Goal: Communication & Community: Ask a question

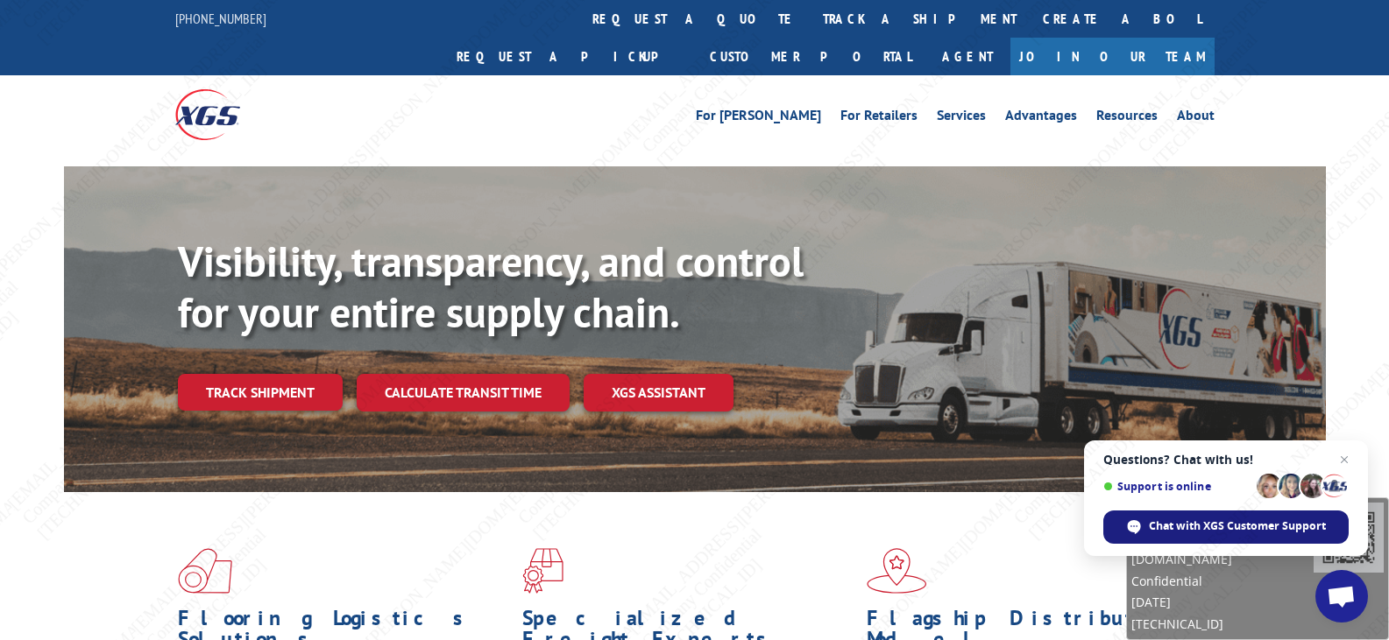
click at [1217, 523] on span "Chat with XGS Customer Support" at bounding box center [1237, 527] width 177 height 16
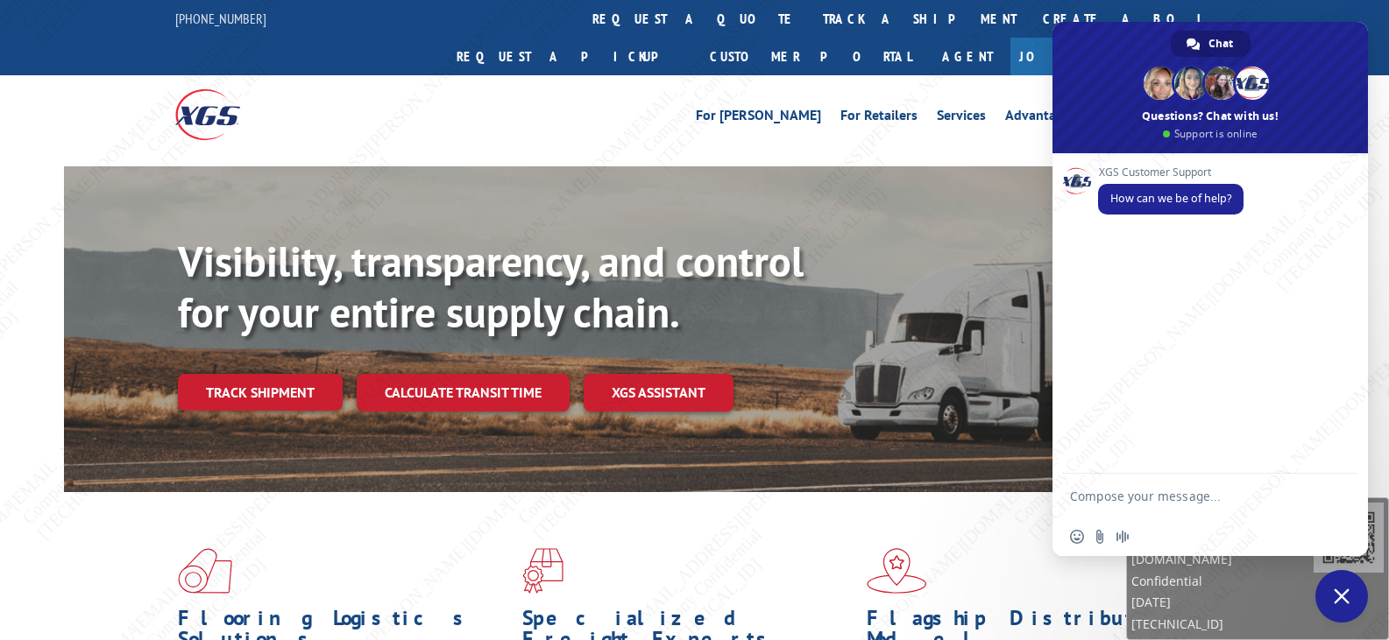
click at [1167, 504] on textarea "Compose your message..." at bounding box center [1192, 496] width 245 height 44
click at [810, 26] on link "track a shipment" at bounding box center [920, 19] width 220 height 38
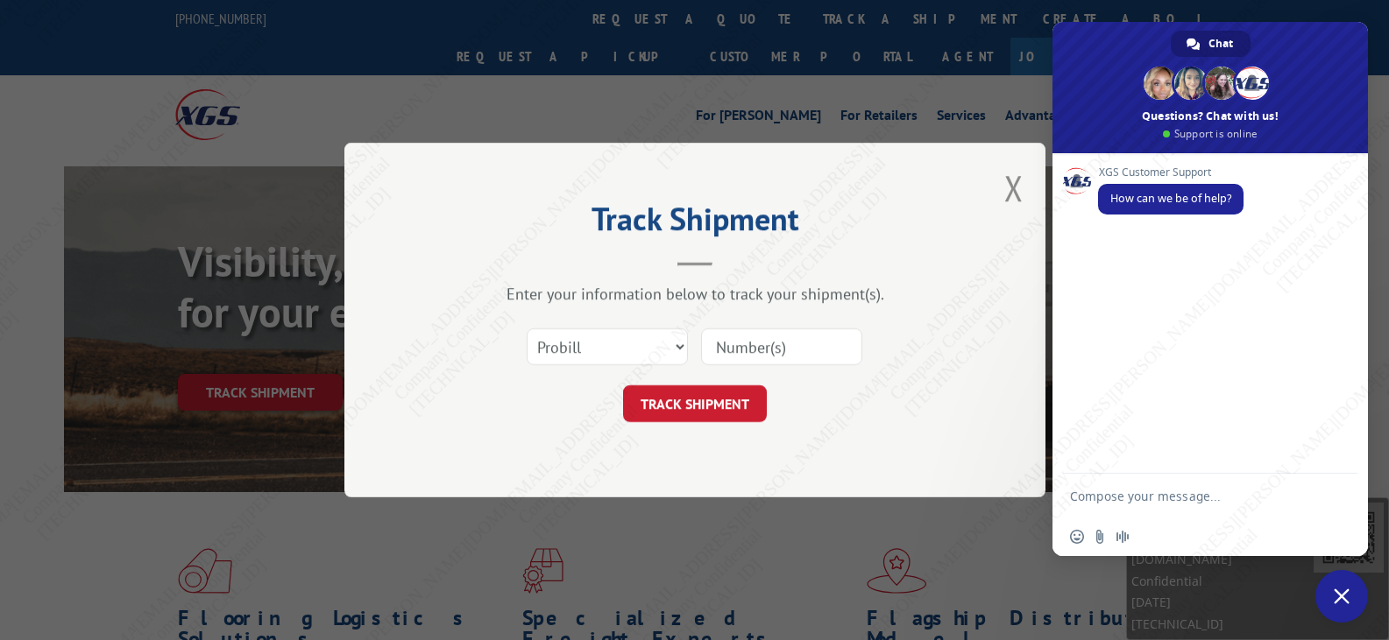
click at [753, 341] on input at bounding box center [781, 347] width 161 height 37
paste input "17589572"
type input "17589572"
click at [694, 390] on button "TRACK SHIPMENT" at bounding box center [695, 404] width 144 height 37
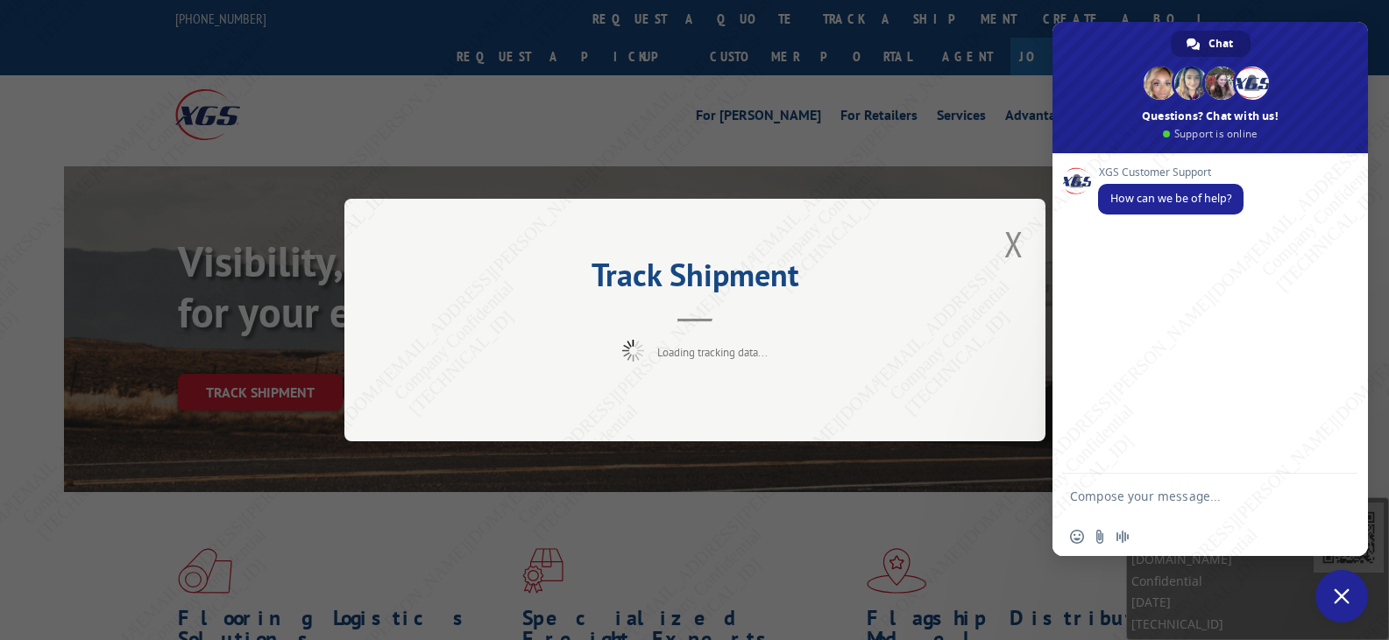
click at [1176, 492] on textarea "Compose your message..." at bounding box center [1192, 496] width 245 height 44
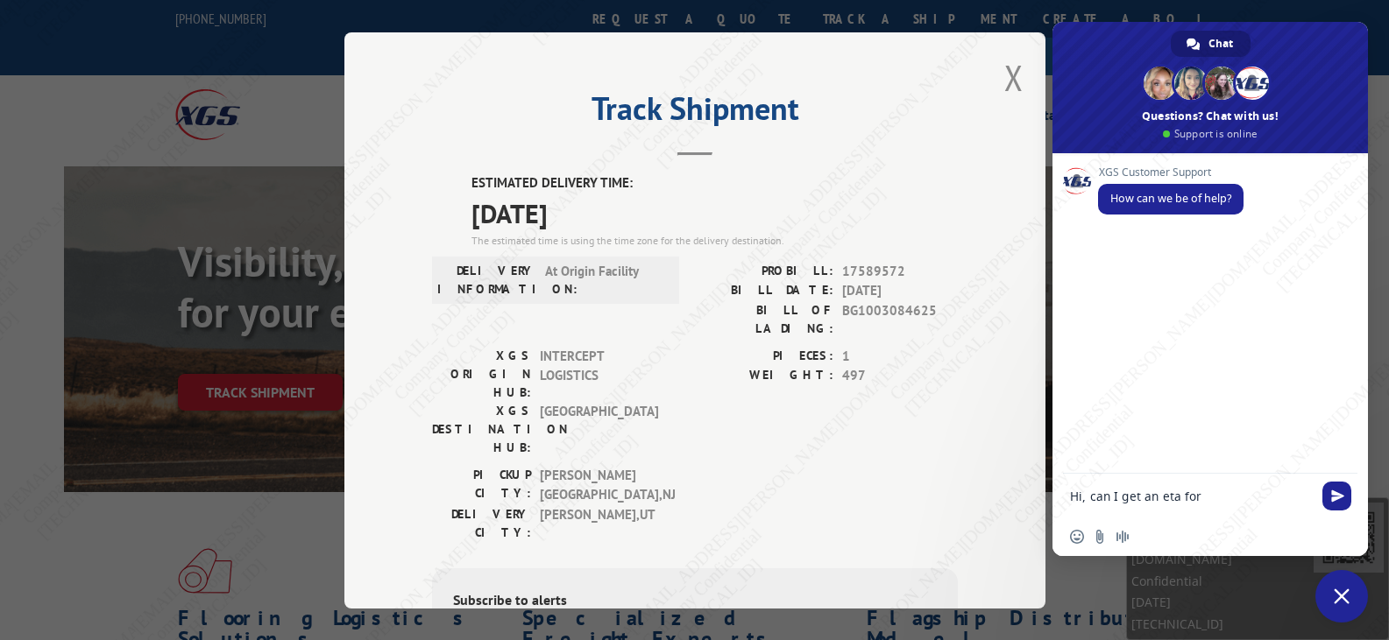
paste textarea "17589572"
type textarea "Hi, can I get an eta for 17589572?"
click at [1333, 475] on span "Send" at bounding box center [1337, 480] width 13 height 13
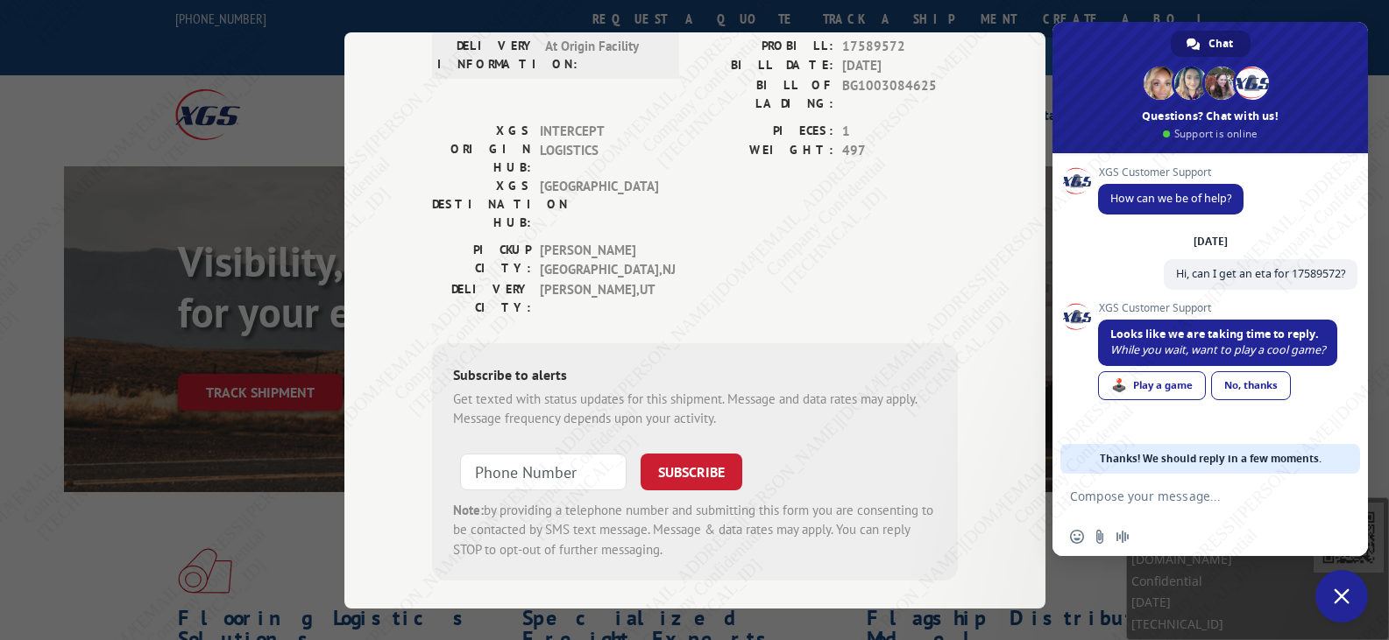
scroll to position [232, 0]
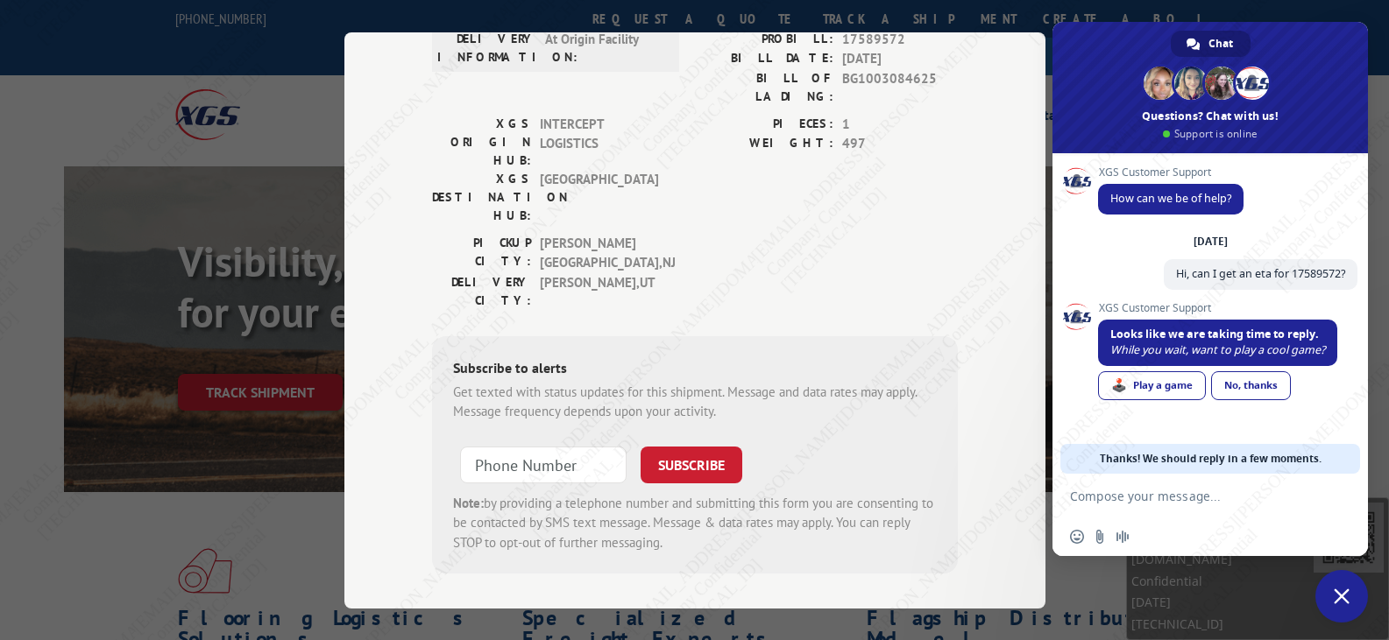
click at [283, 307] on div "Track Shipment ESTIMATED DELIVERY TIME: [DATE] The estimated time is using the …" at bounding box center [694, 320] width 1389 height 640
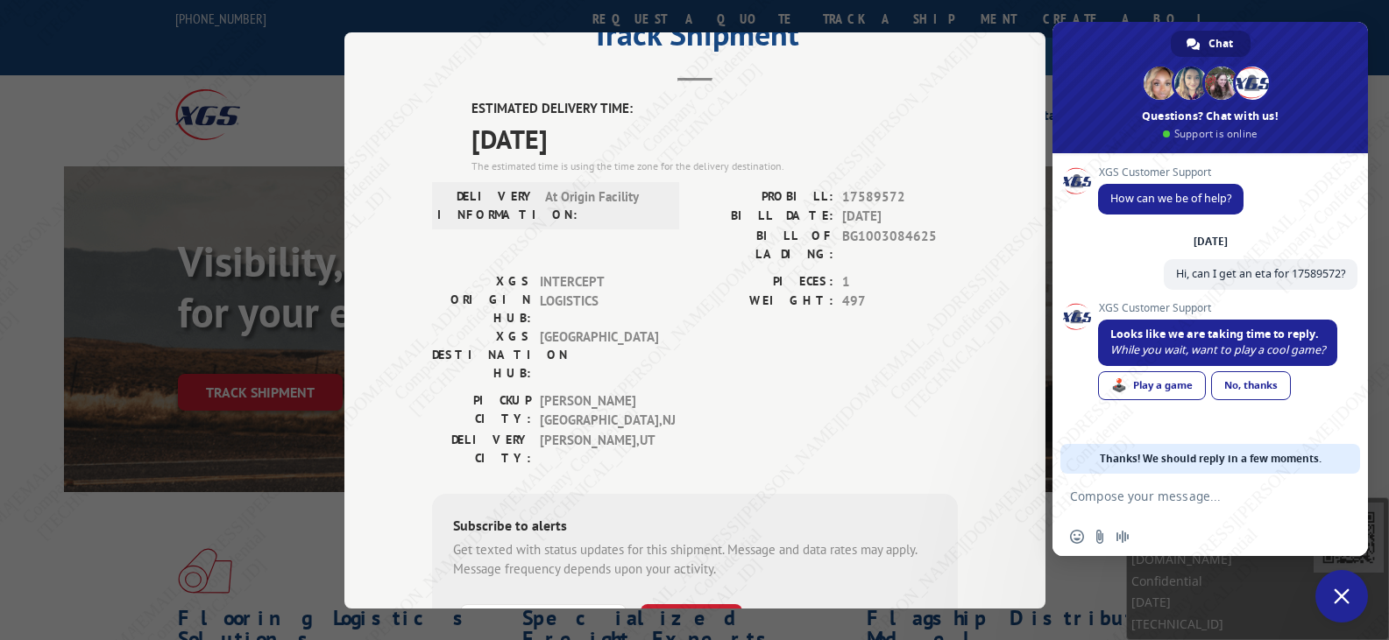
scroll to position [0, 0]
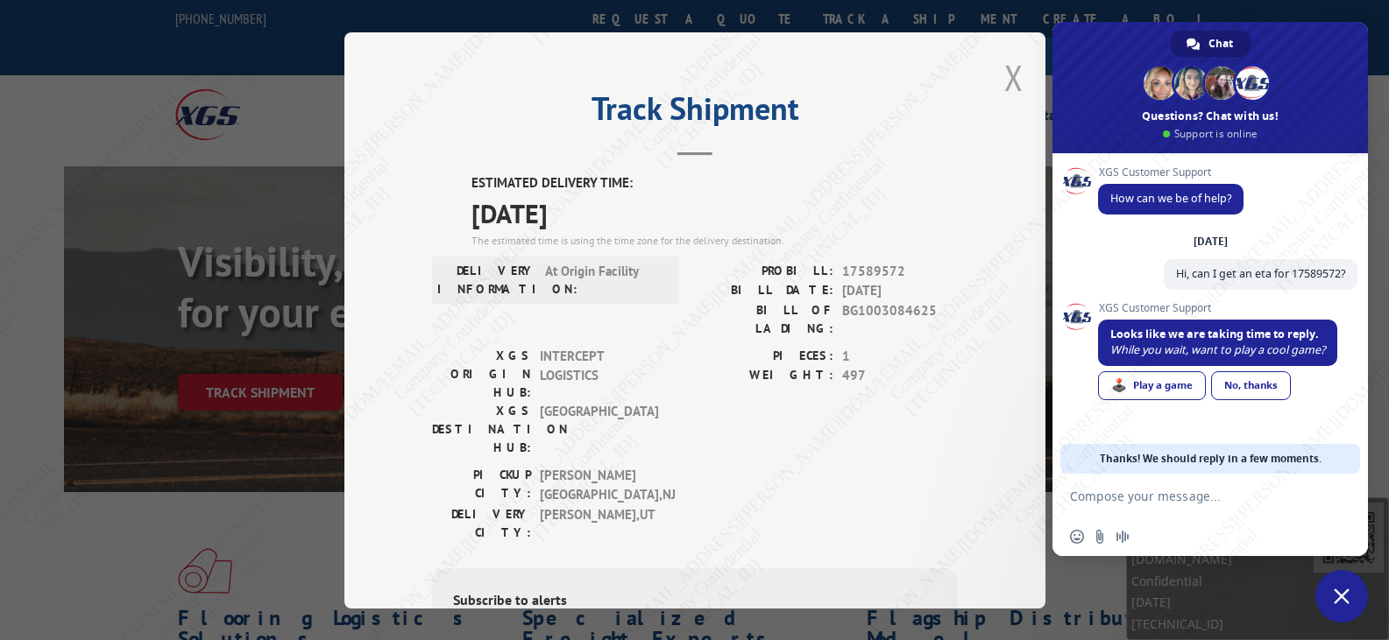
click at [1007, 81] on button "Close modal" at bounding box center [1013, 77] width 19 height 46
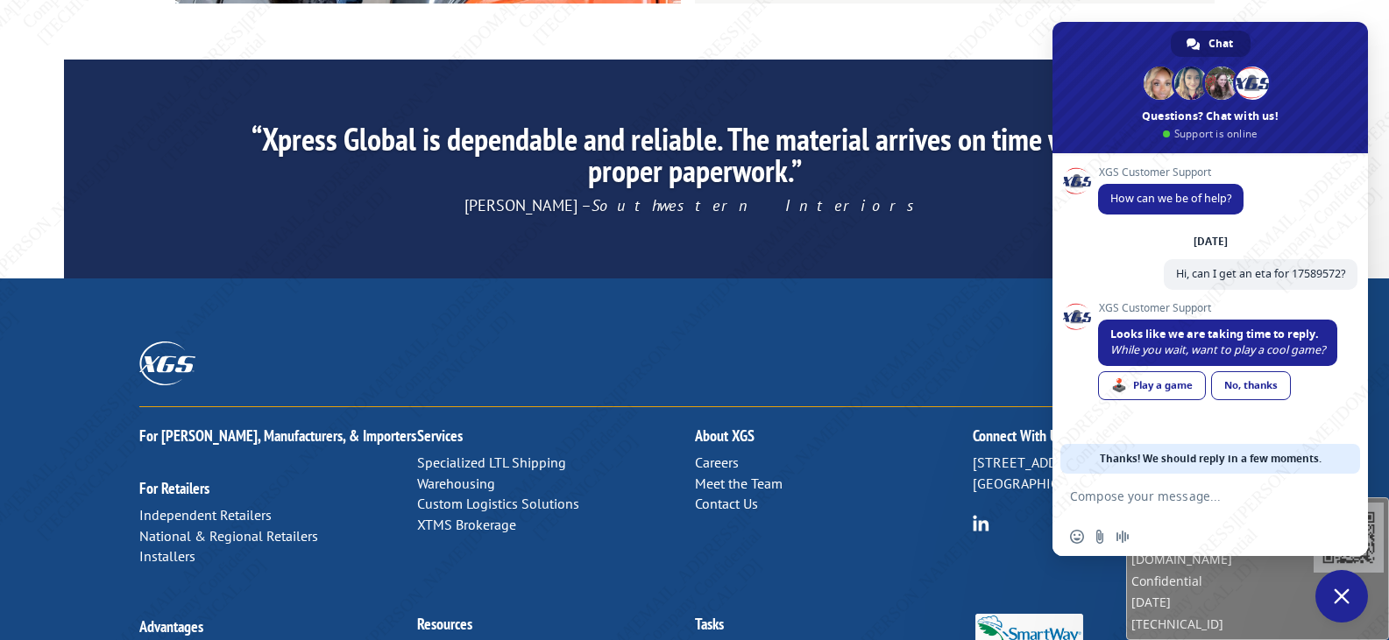
scroll to position [2827, 0]
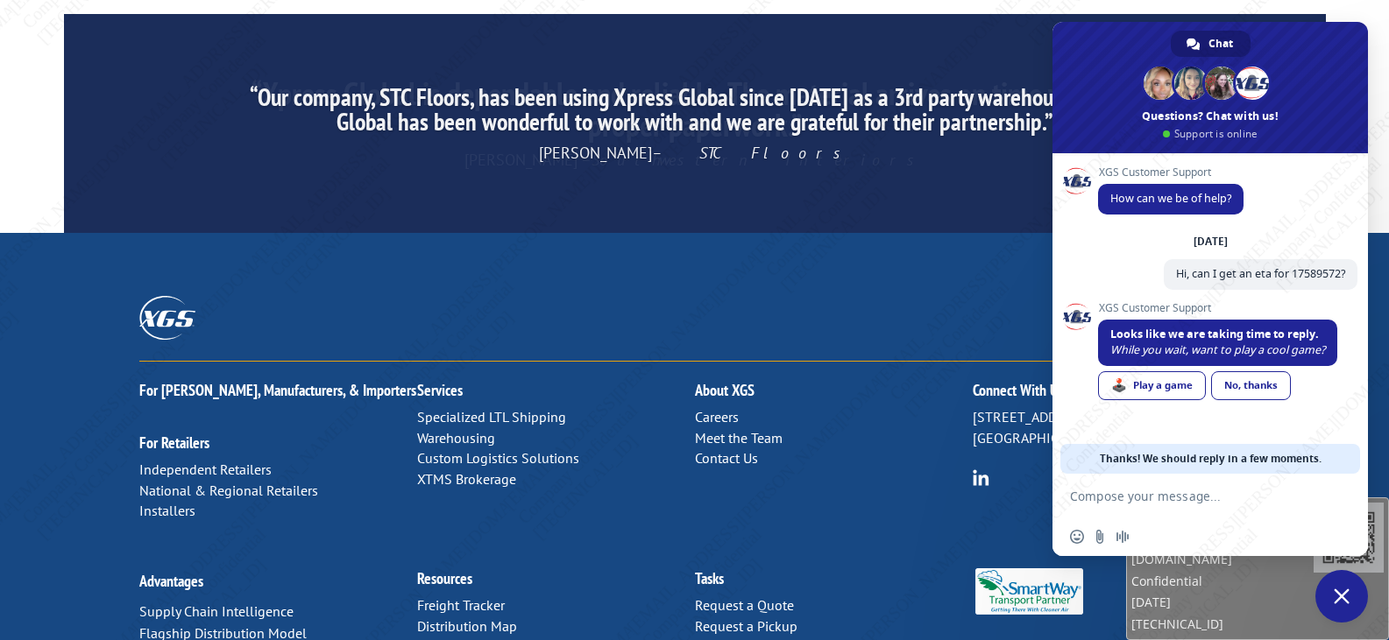
click at [1284, 38] on span at bounding box center [1209, 87] width 315 height 131
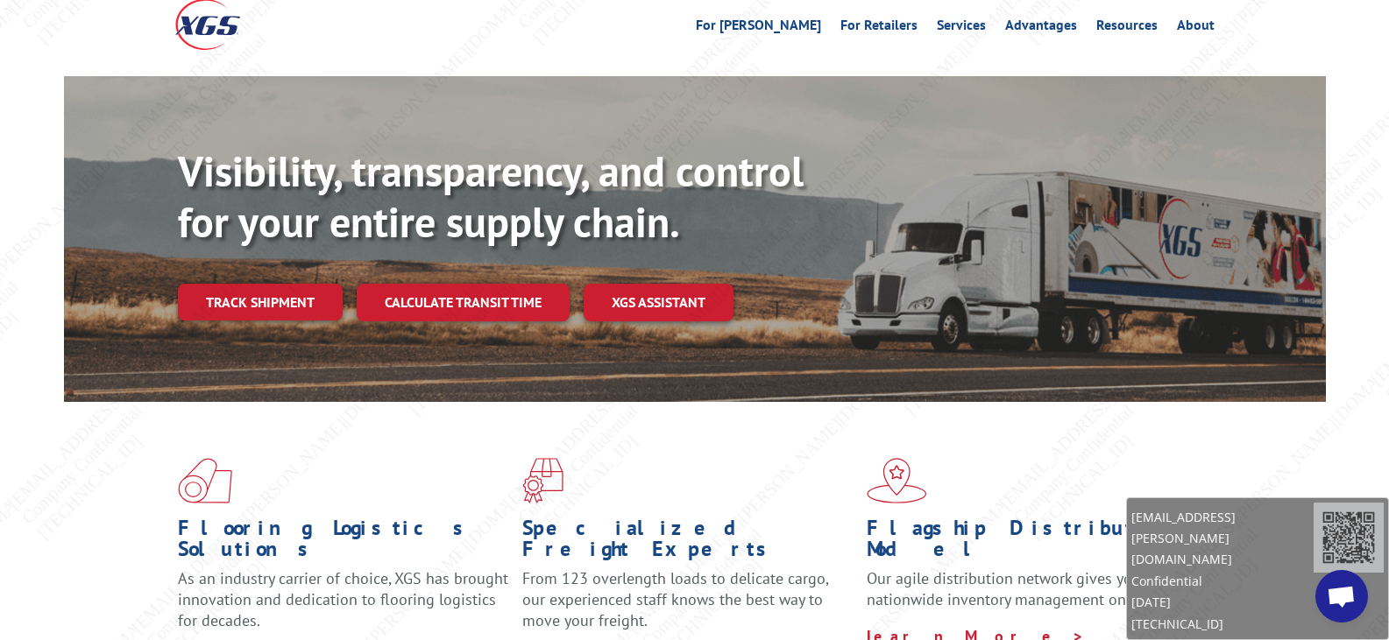
scroll to position [0, 0]
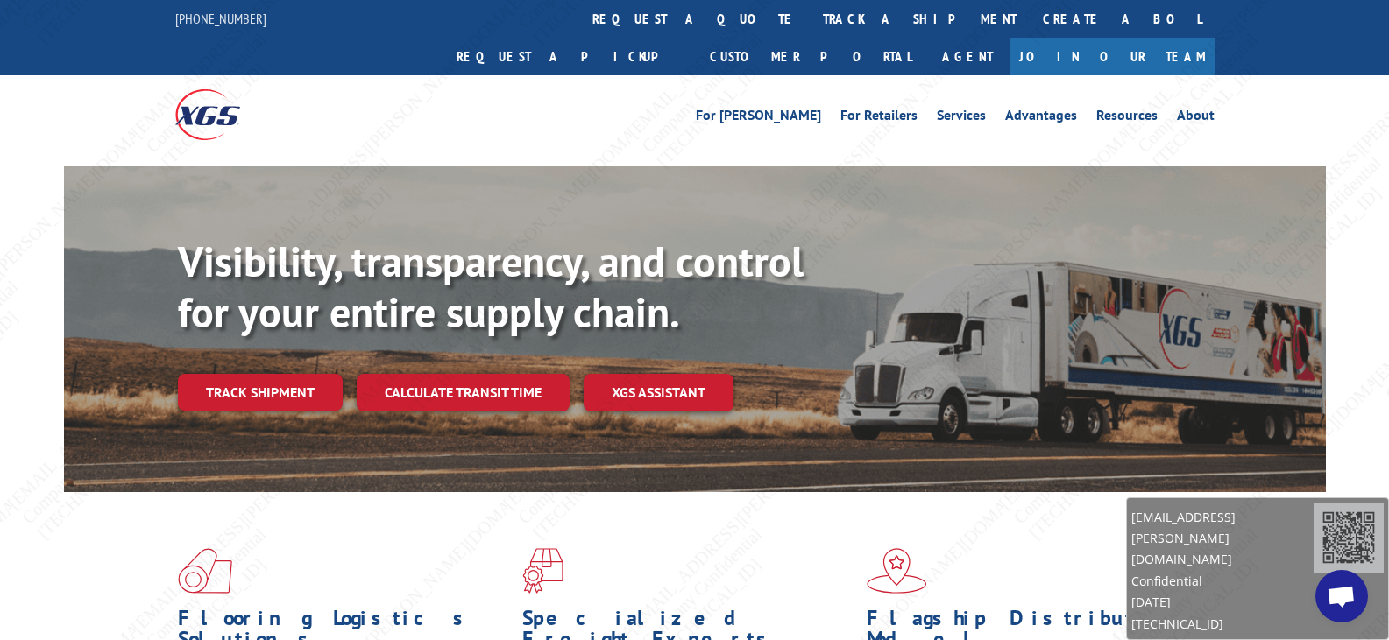
click at [1353, 601] on span "Open chat" at bounding box center [1341, 598] width 29 height 25
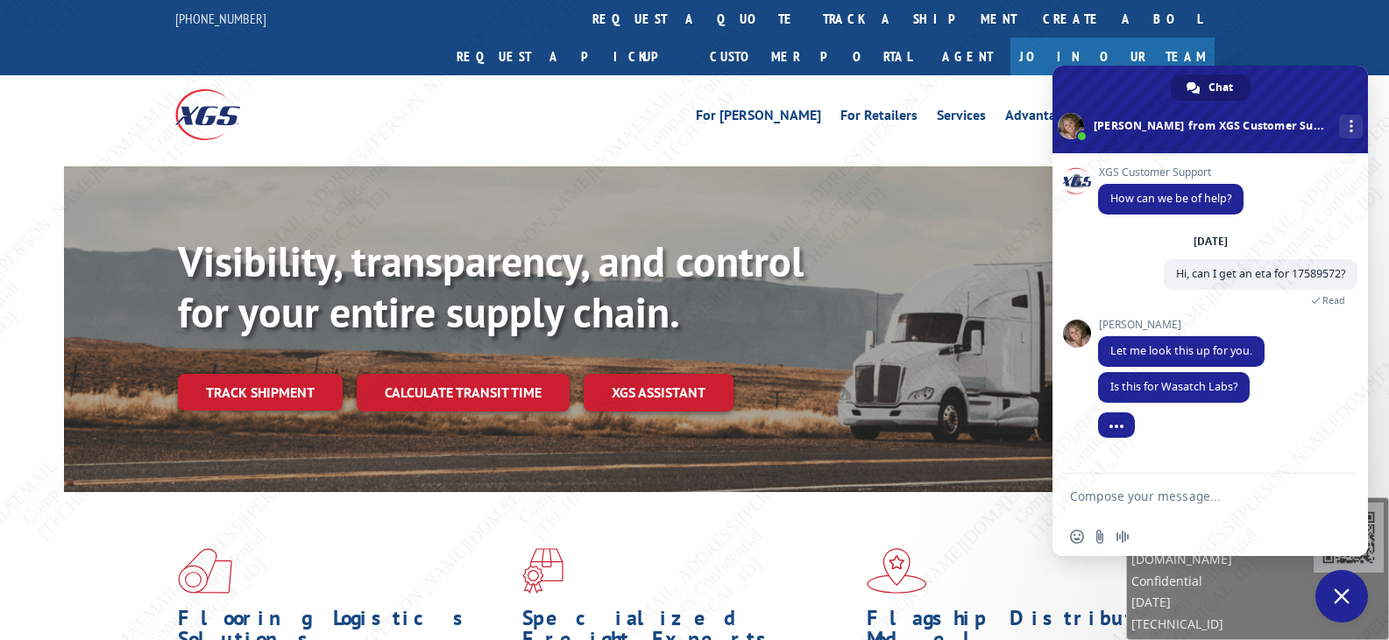
click at [1157, 486] on textarea "Compose your message..." at bounding box center [1192, 496] width 245 height 44
type textarea "yes"
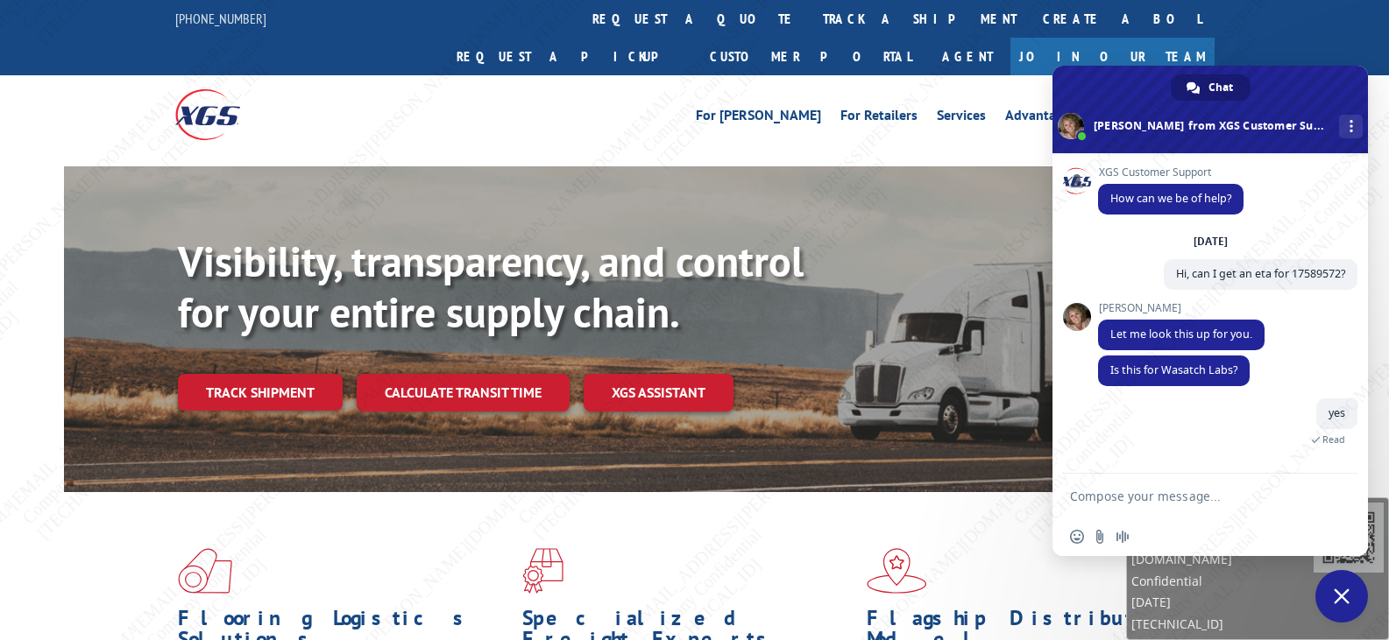
scroll to position [67, 0]
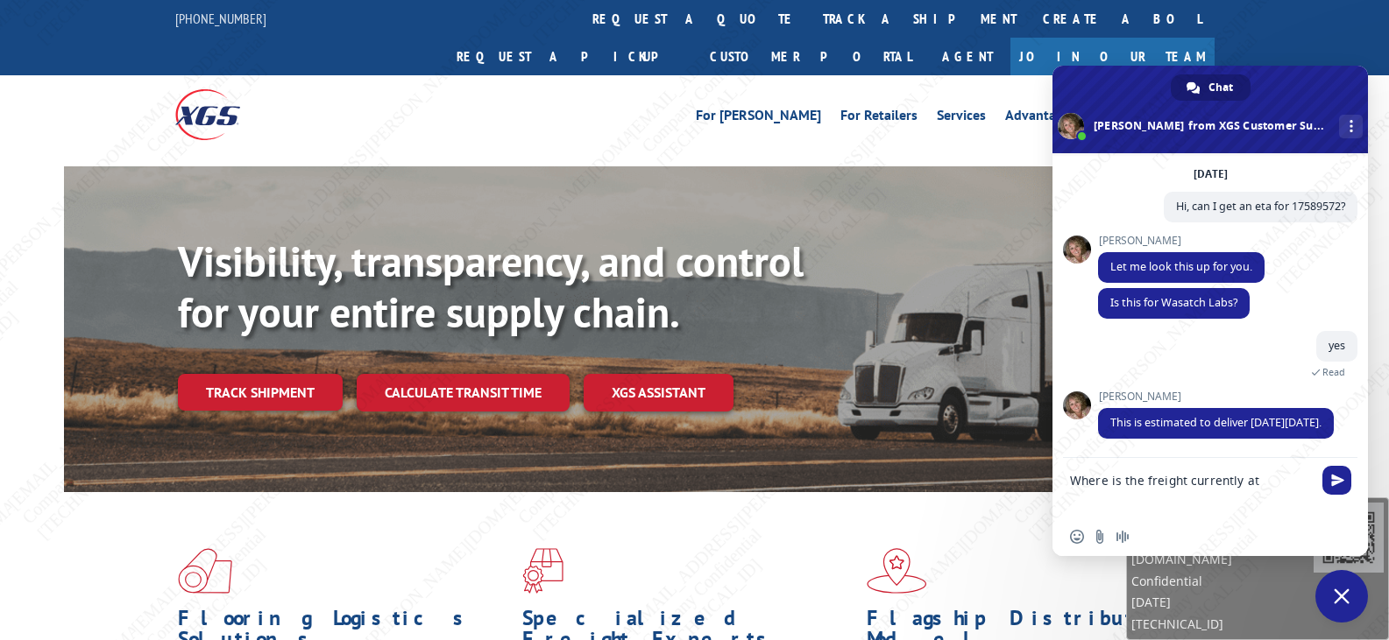
type textarea "Where is the freight currently at?"
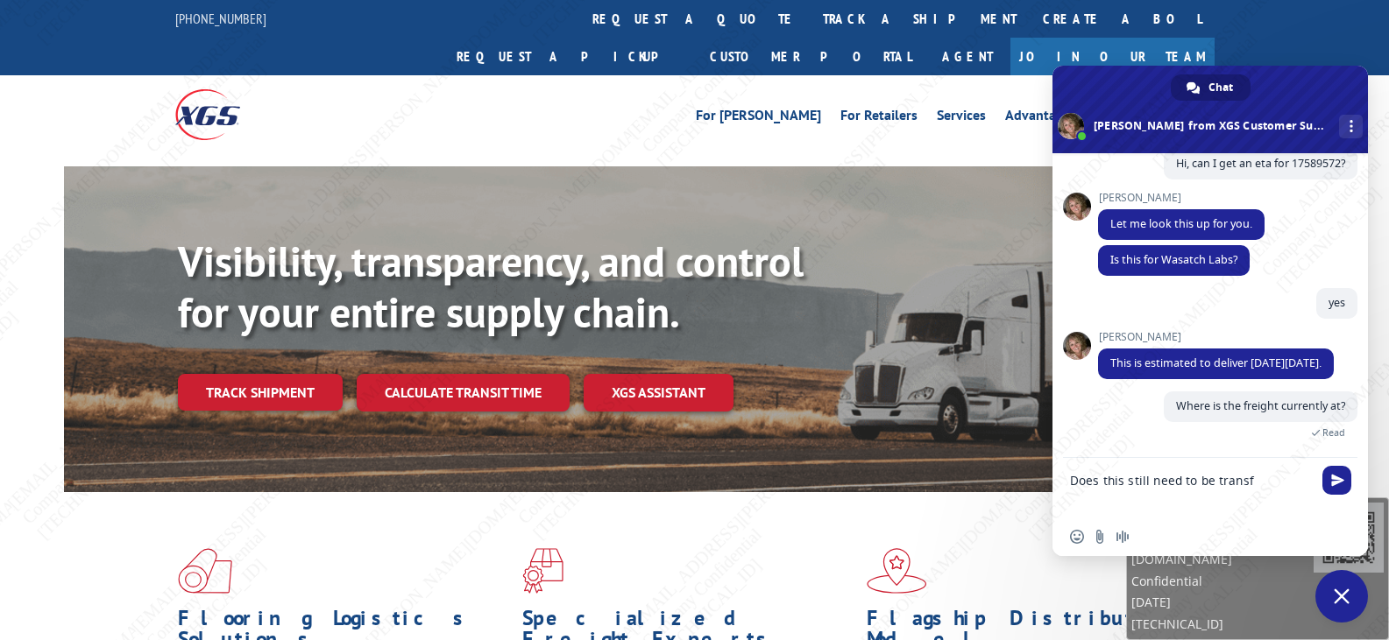
scroll to position [126, 0]
type textarea "Does this still need to be transferred?"
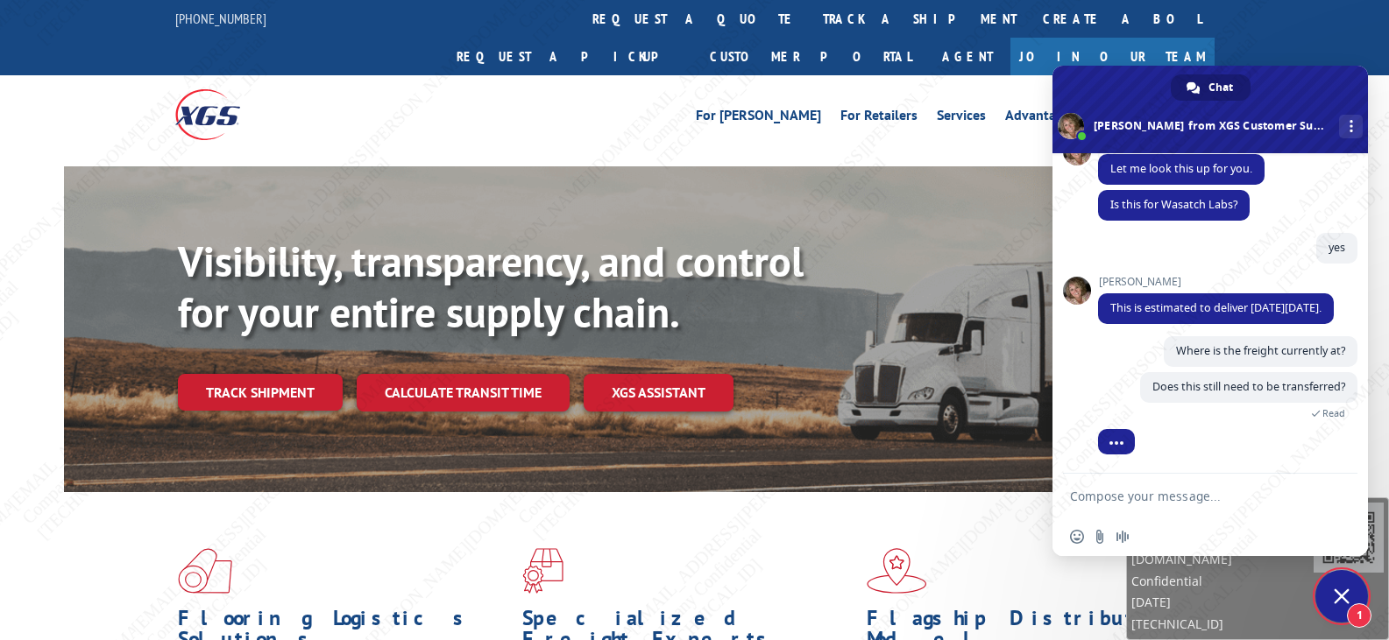
scroll to position [223, 0]
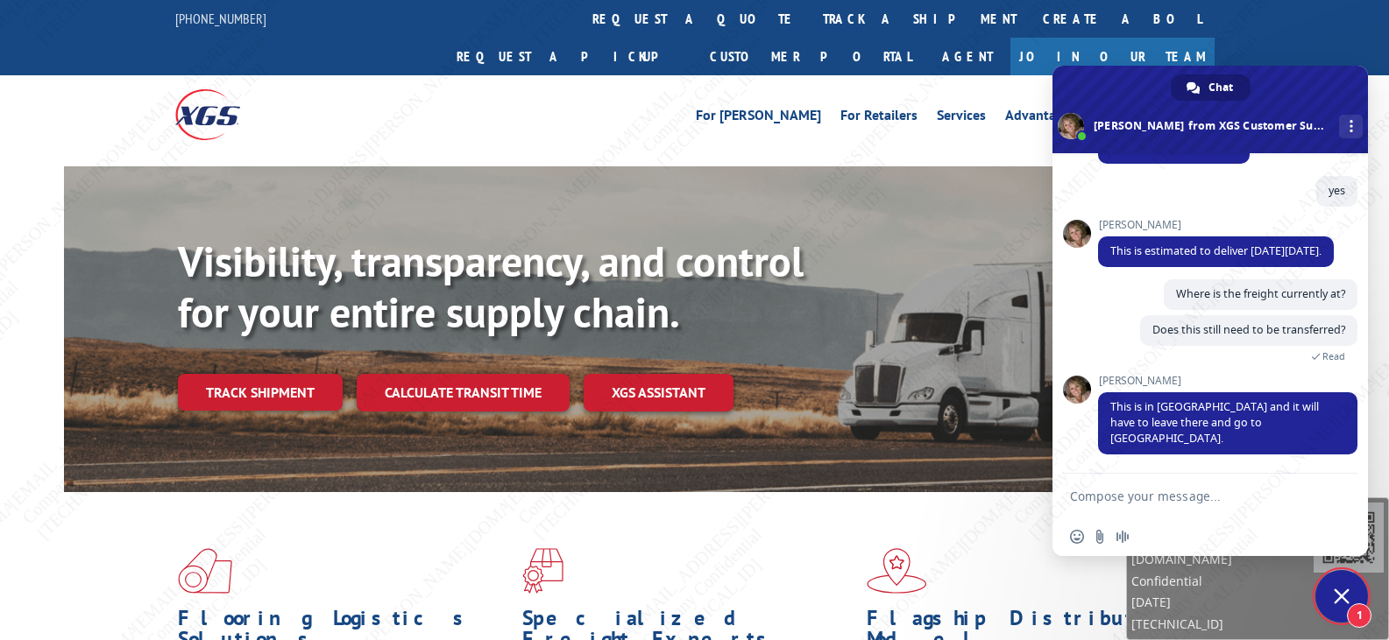
click at [1171, 494] on textarea "Compose your message..." at bounding box center [1192, 496] width 245 height 44
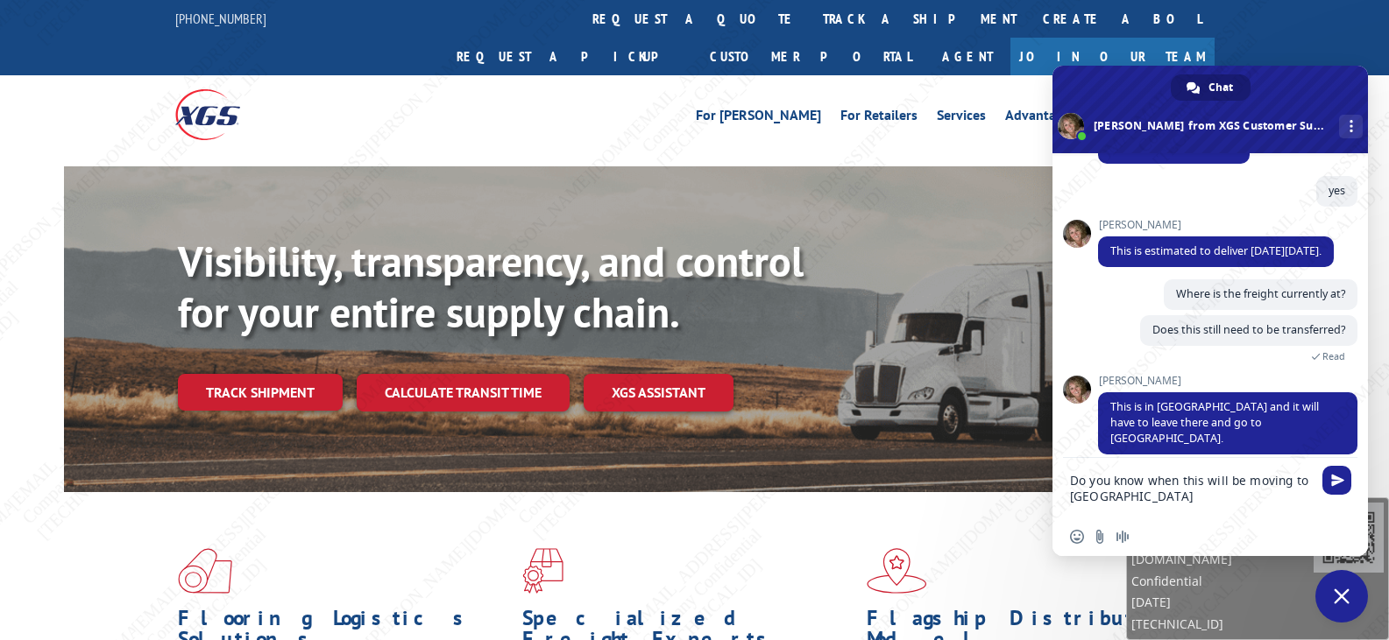
type textarea "Do you know when this will be moving to [GEOGRAPHIC_DATA]?"
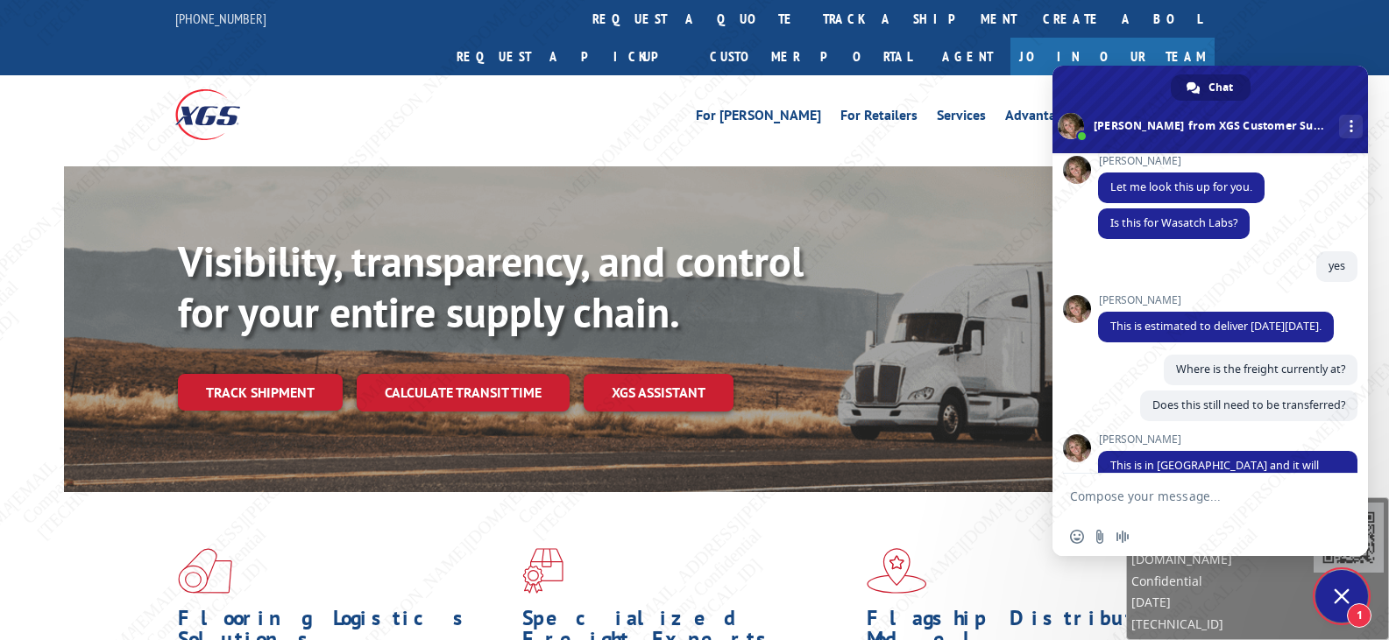
scroll to position [357, 0]
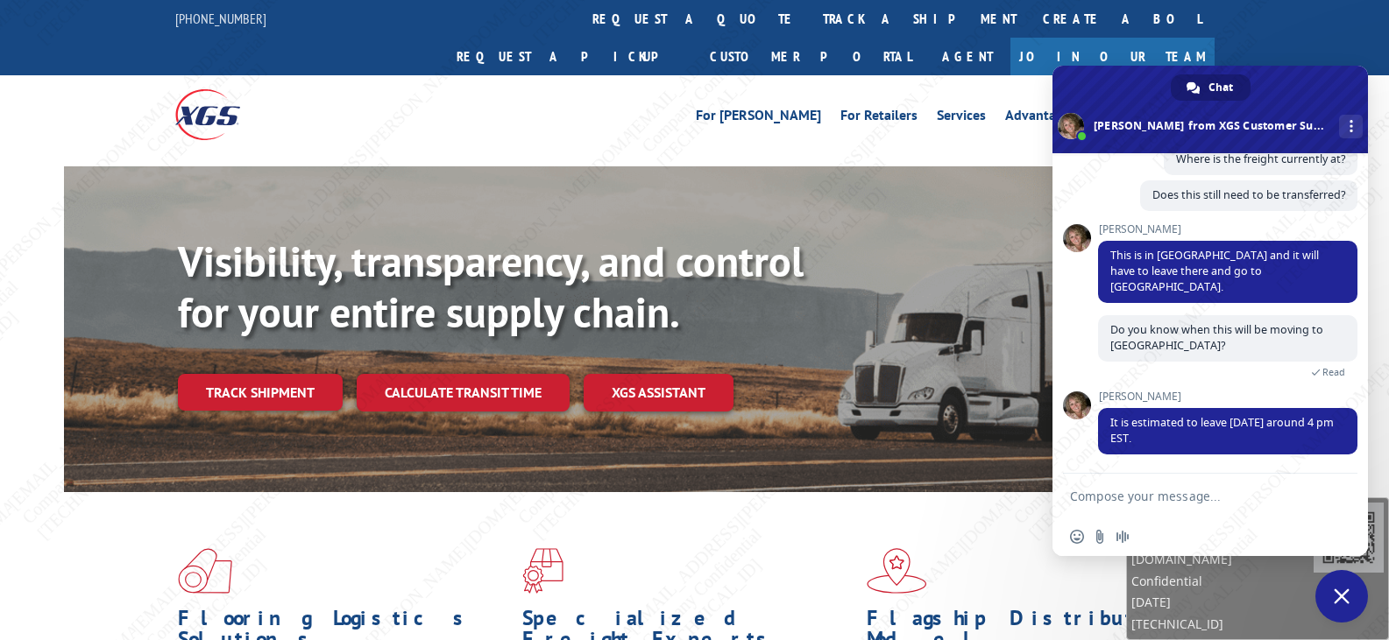
click at [1277, 486] on textarea "Compose your message..." at bounding box center [1192, 496] width 245 height 44
type textarea "Can you please mark this as hot? Thanks"
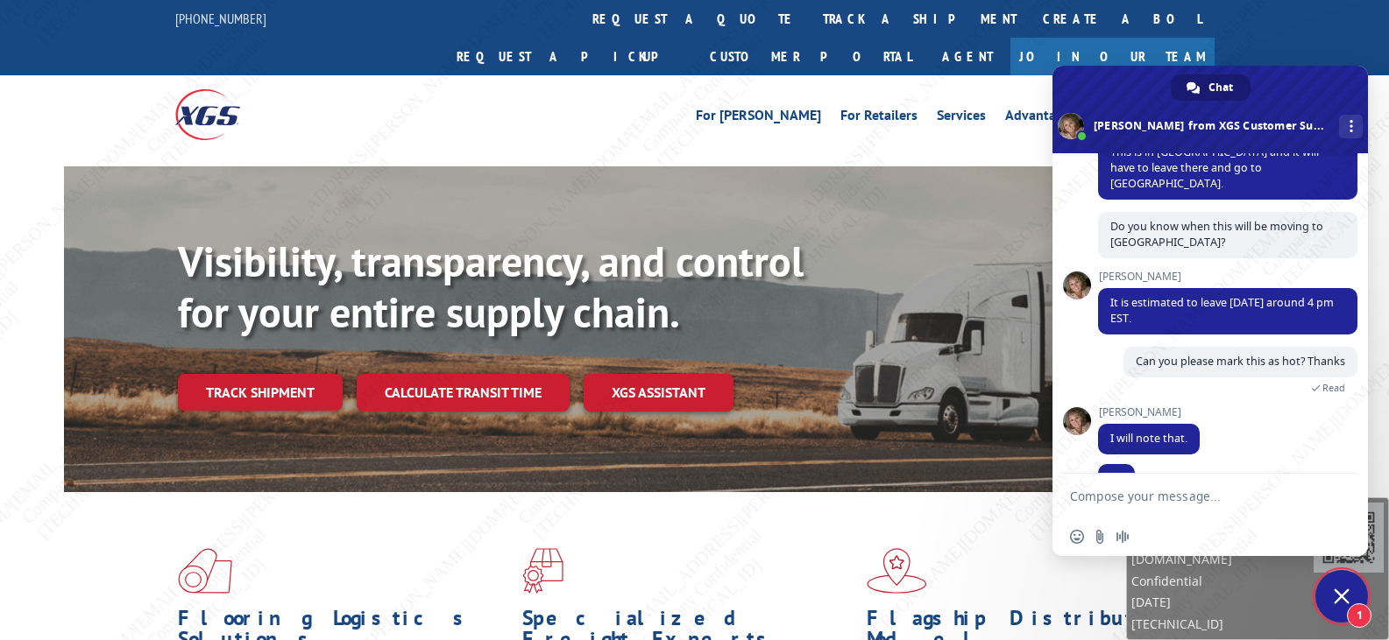
scroll to position [496, 0]
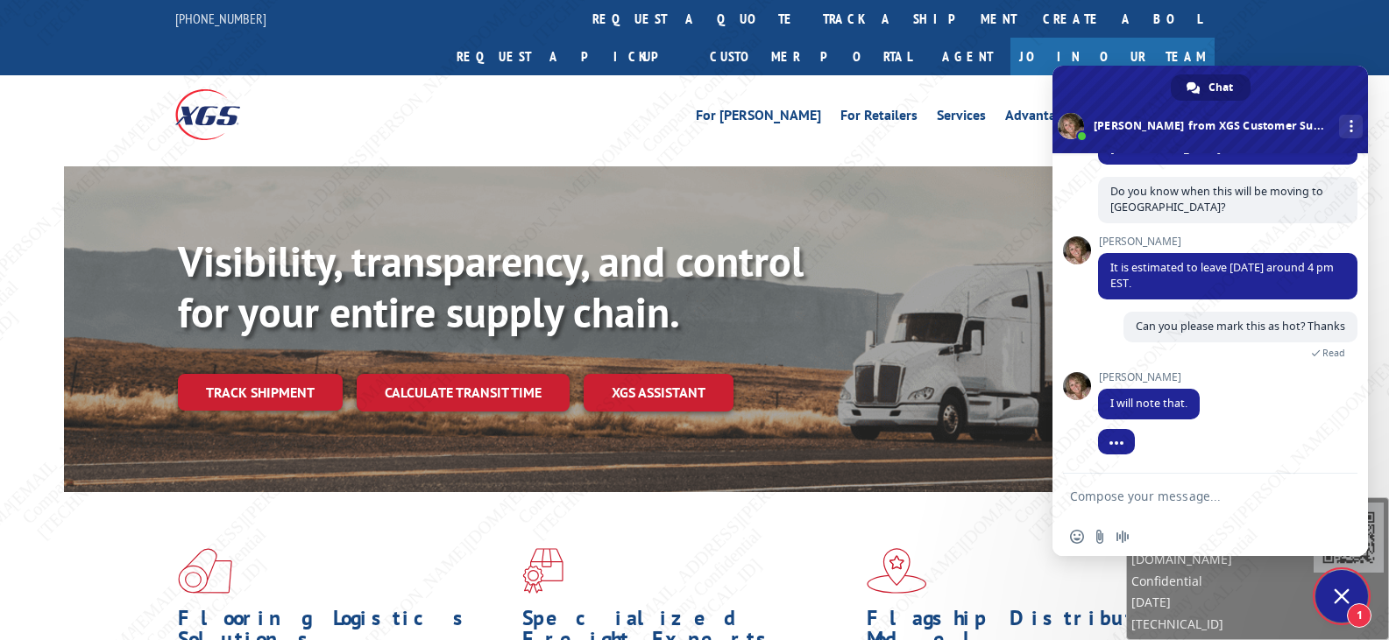
click at [1119, 482] on textarea "Compose your message..." at bounding box center [1192, 496] width 245 height 44
type textarea "Thanks"
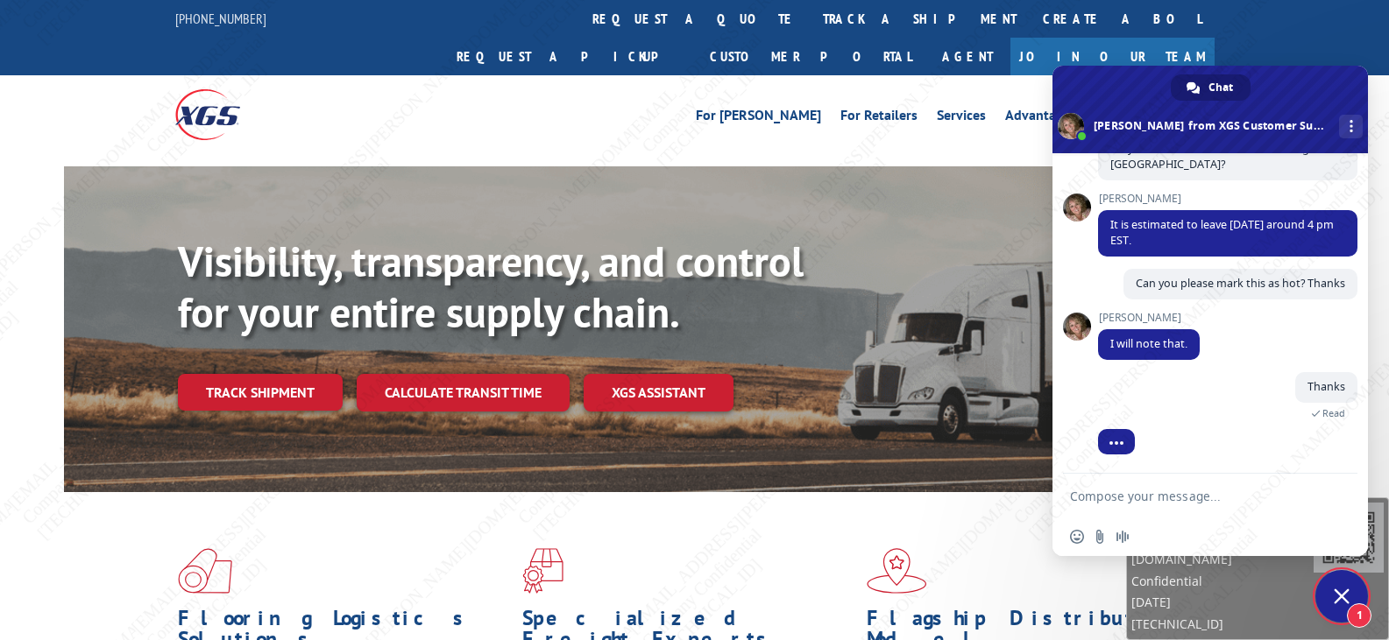
scroll to position [580, 0]
